Goal: Entertainment & Leisure: Consume media (video, audio)

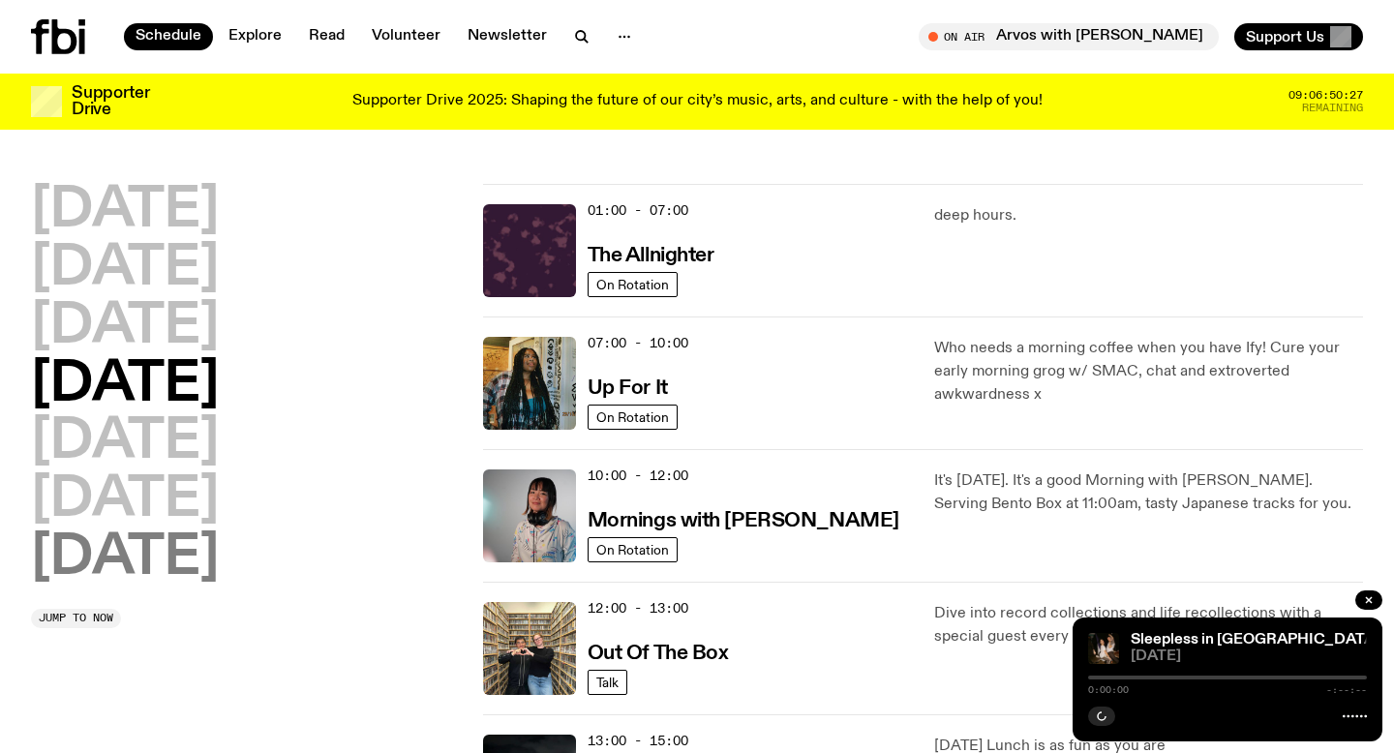
click at [163, 544] on h2 "[DATE]" at bounding box center [125, 558] width 188 height 54
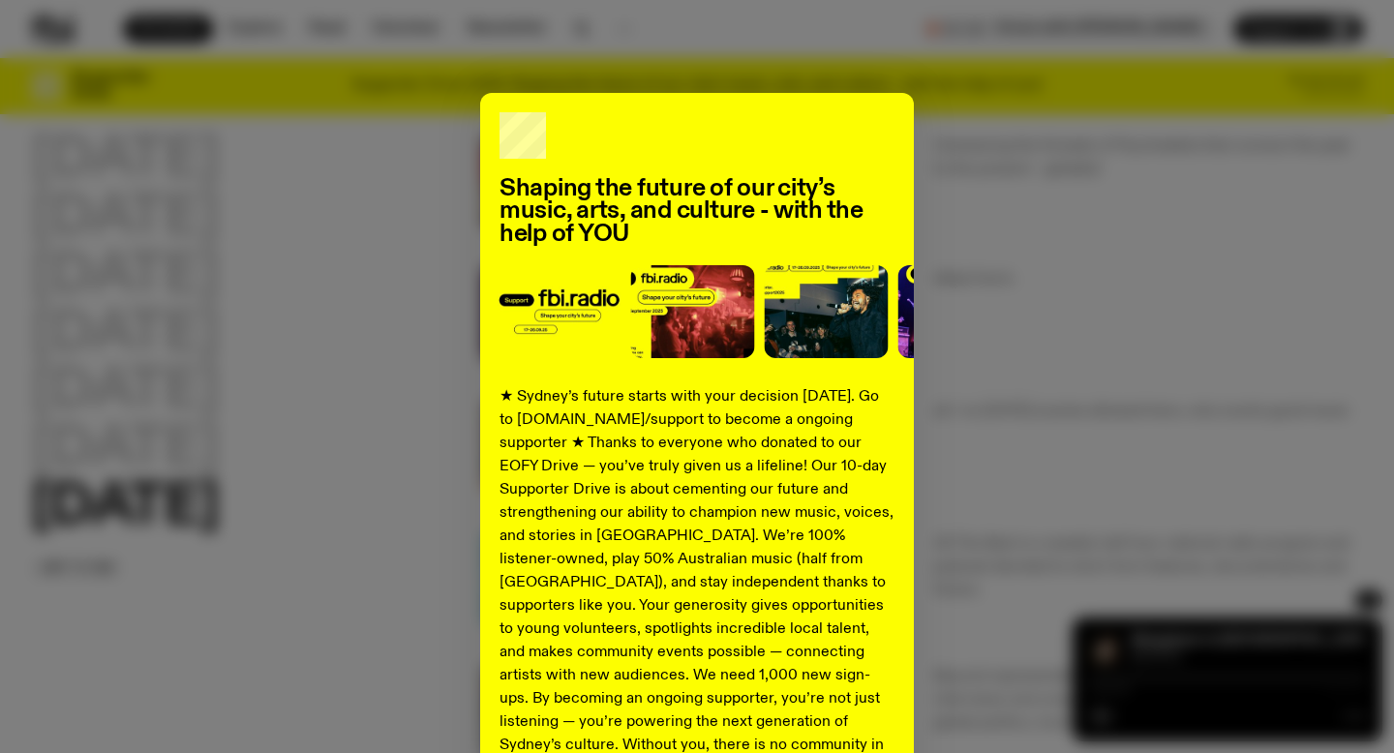
scroll to position [204, 0]
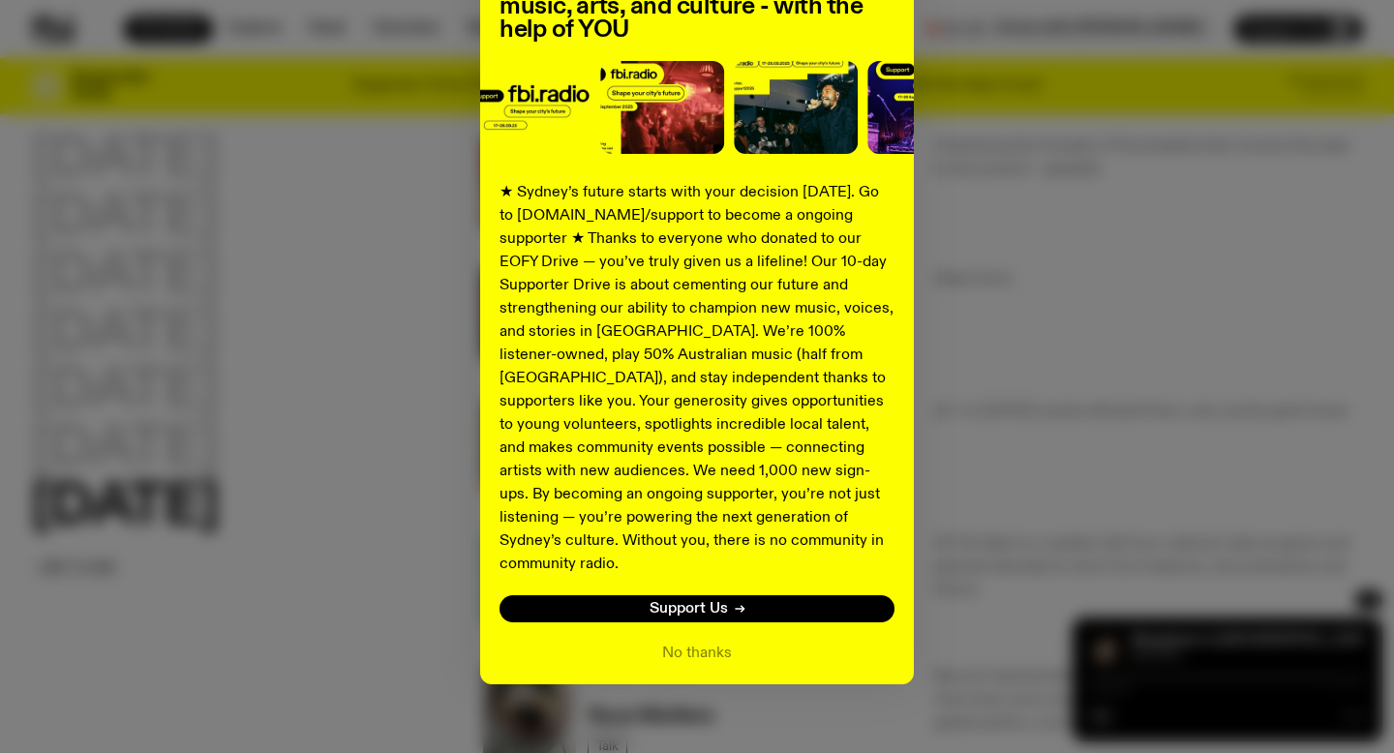
click at [717, 642] on div "Shaping the future of our city’s music, arts, and culture - with the help of YO…" at bounding box center [697, 286] width 434 height 795
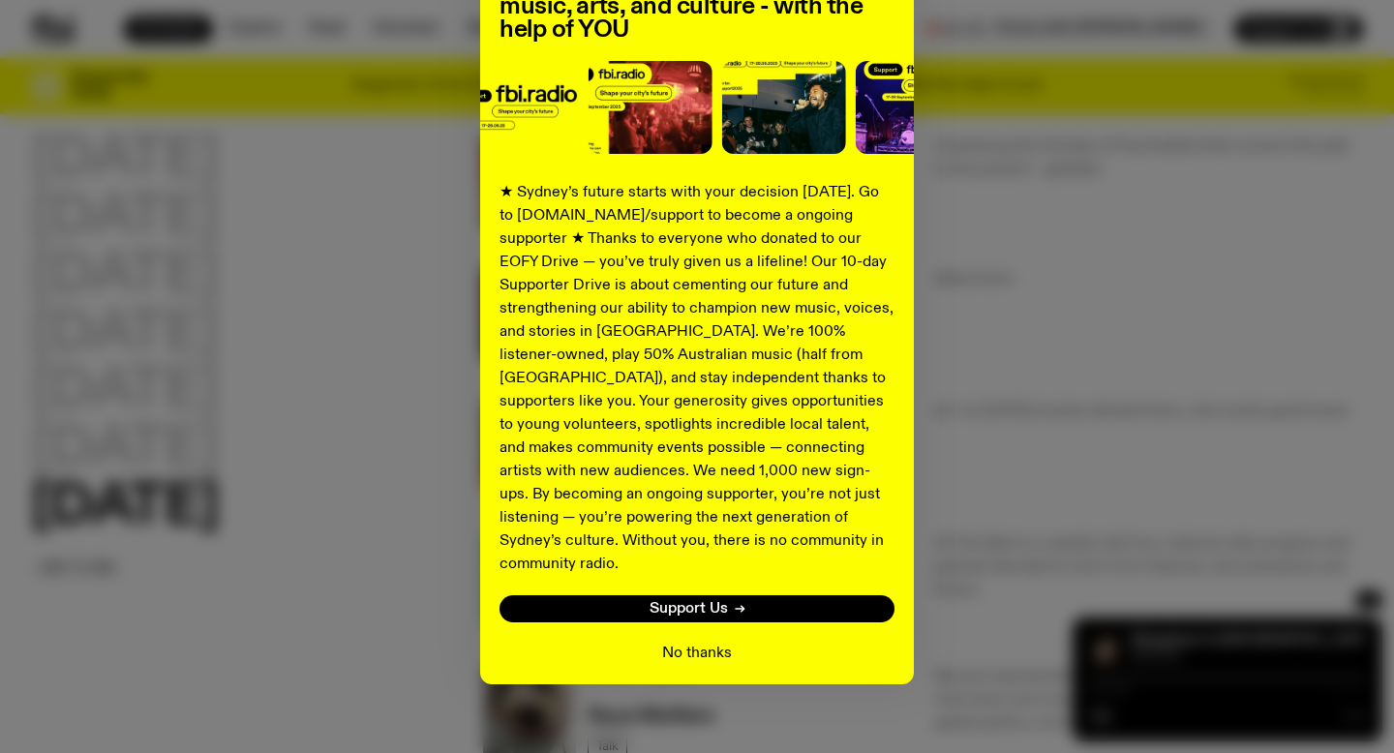
click at [710, 642] on button "No thanks" at bounding box center [697, 653] width 70 height 23
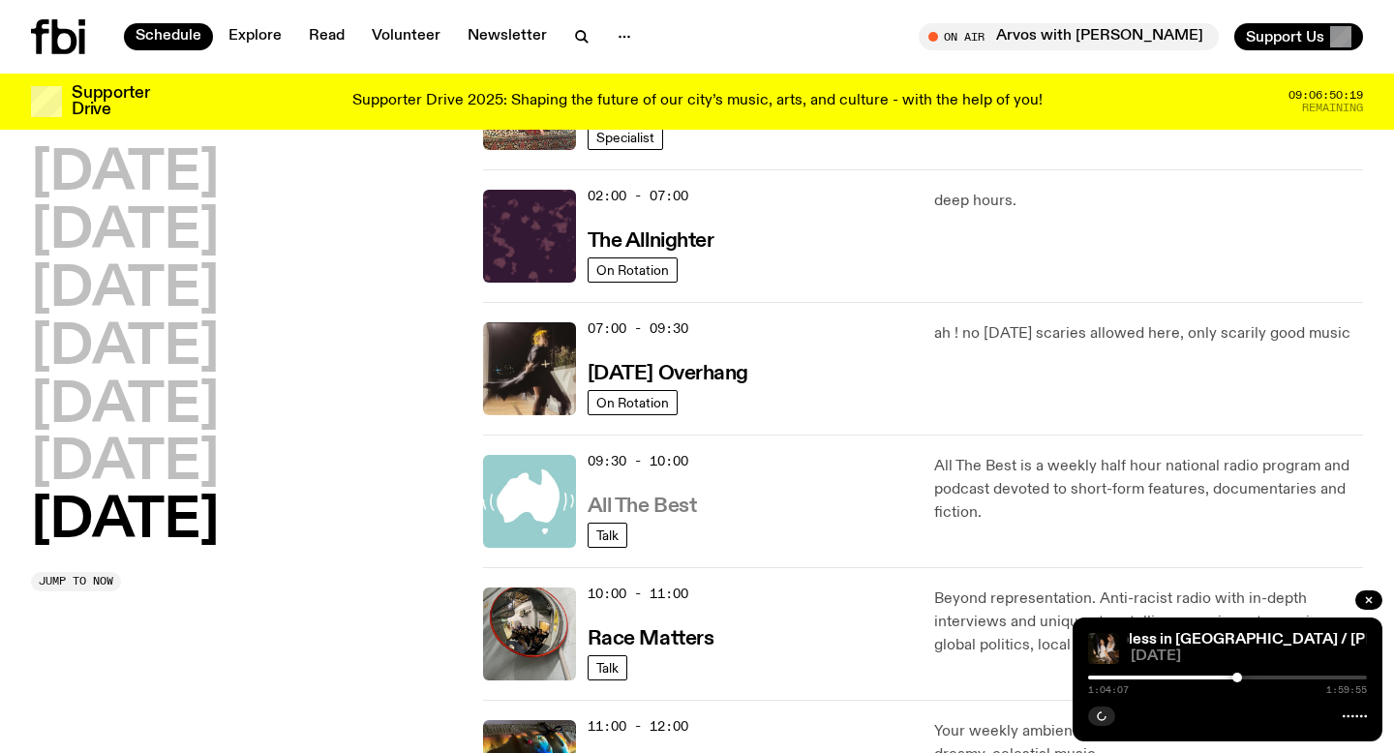
scroll to position [255, 0]
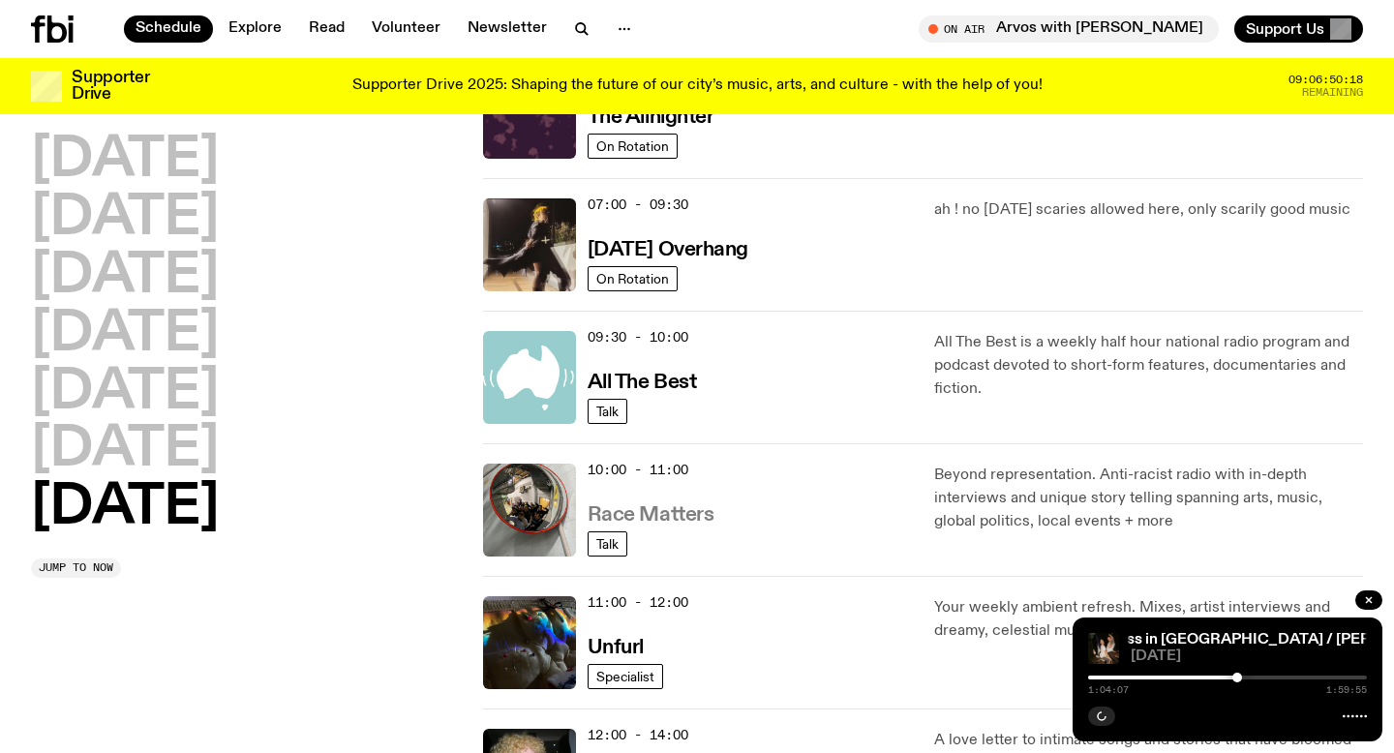
click at [632, 525] on h3 "Race Matters" at bounding box center [650, 515] width 127 height 20
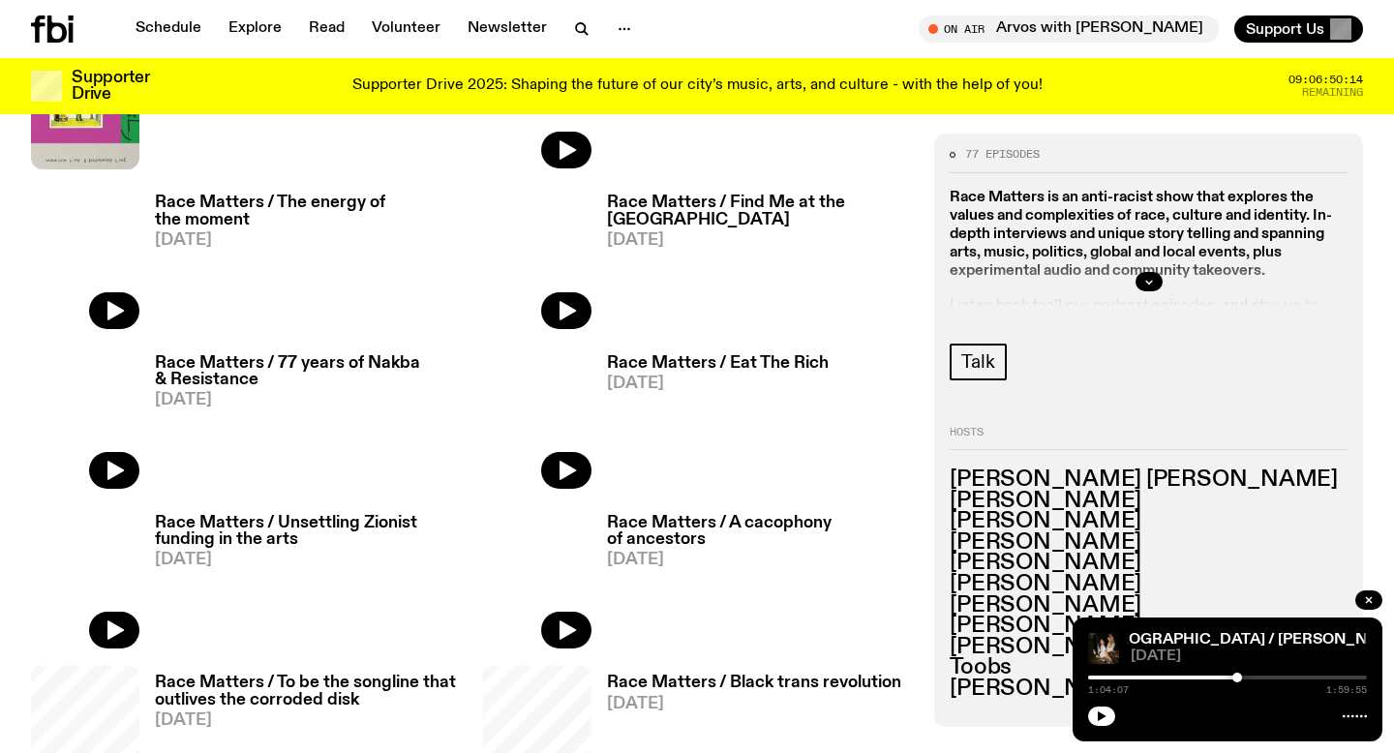
scroll to position [800, 0]
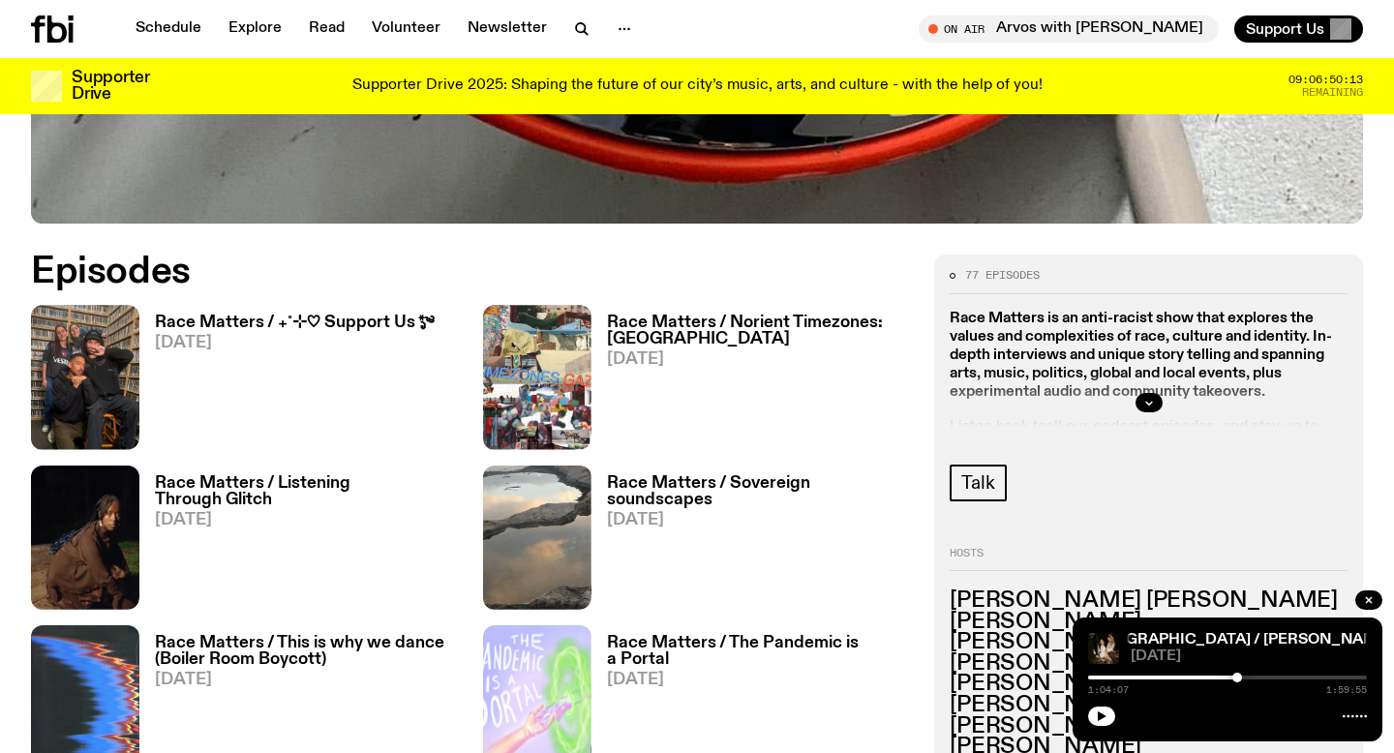
click at [312, 486] on h3 "Race Matters / Listening Through Glitch" at bounding box center [307, 491] width 305 height 33
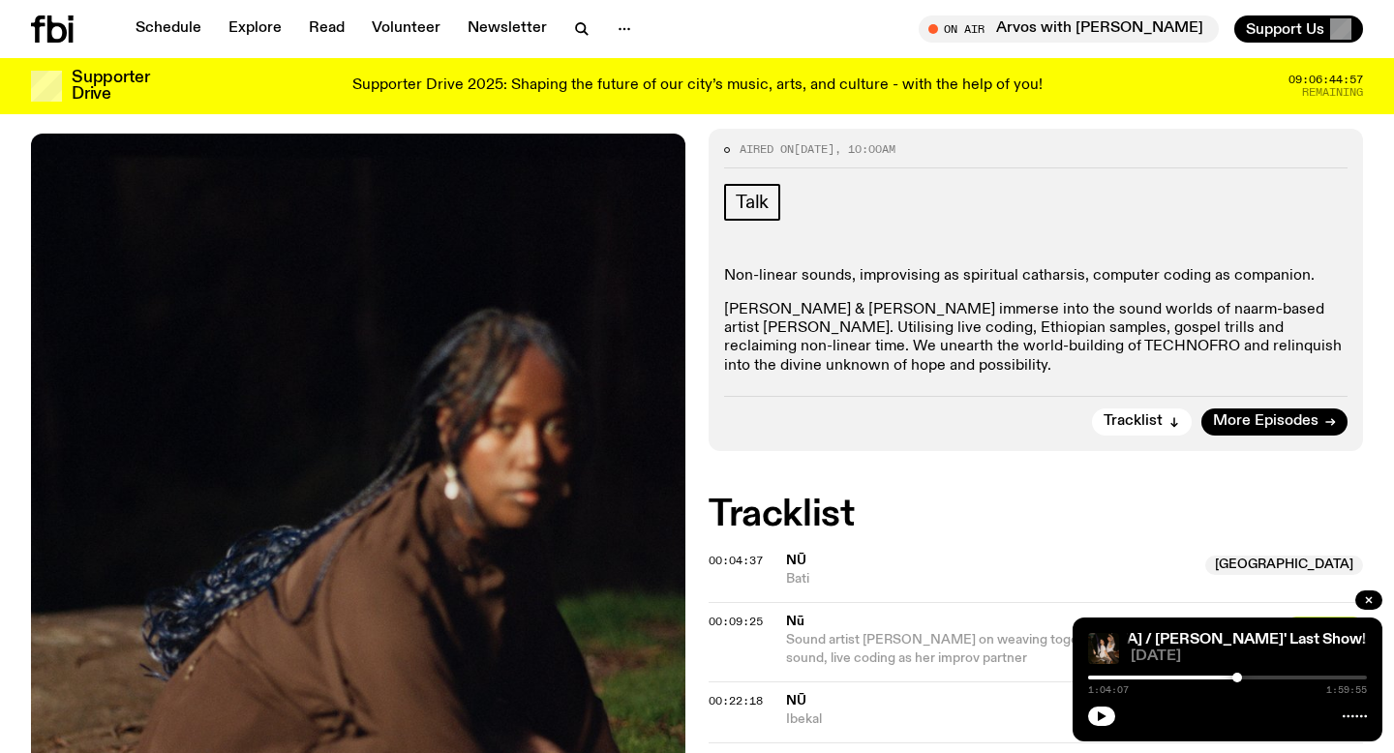
scroll to position [427, 0]
